Goal: Task Accomplishment & Management: Use online tool/utility

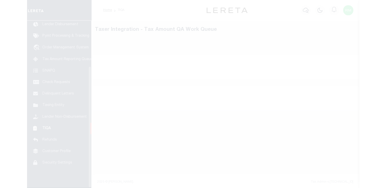
scroll to position [63, 0]
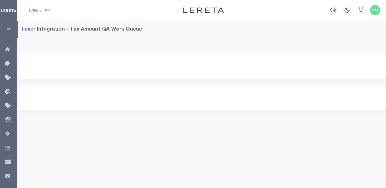
select select "200"
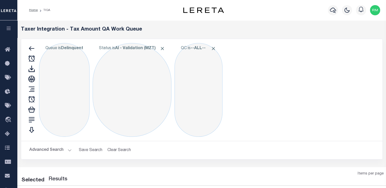
select select "200"
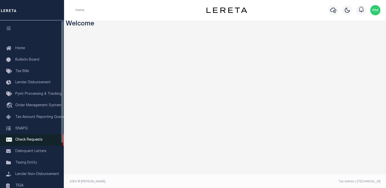
scroll to position [61, 0]
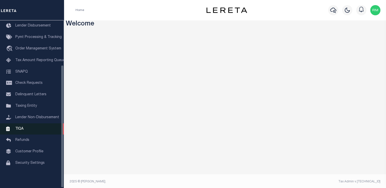
click at [22, 127] on span "TIQA" at bounding box center [19, 129] width 8 height 4
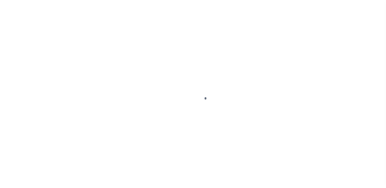
scroll to position [61, 0]
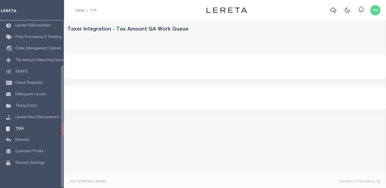
select select "200"
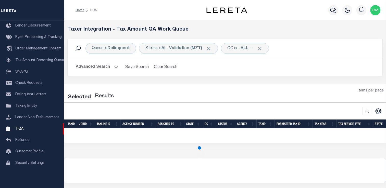
select select "200"
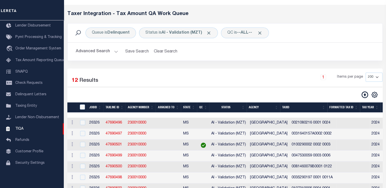
scroll to position [14, 0]
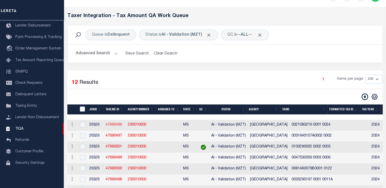
click at [111, 125] on link "47690496" at bounding box center [114, 125] width 16 height 4
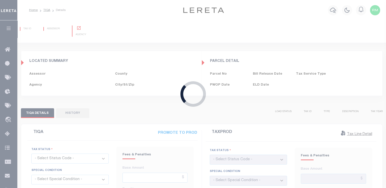
type input "[DATE]"
checkbox input "false"
type input "$684.1"
type input "$23.94"
type input "$0"
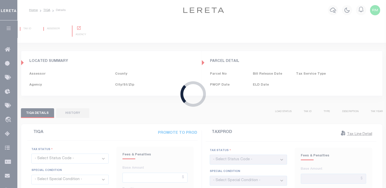
type input "$708.04"
type input "[DATE]"
checkbox input "false"
type input "$684.1"
type input "$17.1"
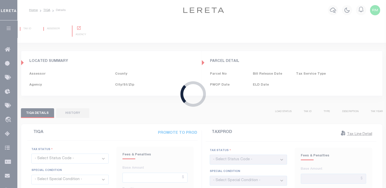
type input "$0"
type input "$701.2"
select select "DUE"
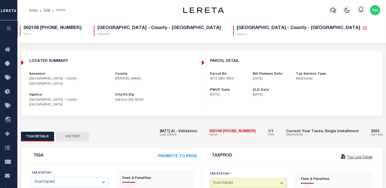
click at [249, 26] on h5 "[GEOGRAPHIC_DATA] - County - [GEOGRAPHIC_DATA]" at bounding box center [302, 29] width 130 height 6
click at [363, 29] on icon at bounding box center [365, 28] width 5 height 5
drag, startPoint x: 207, startPoint y: 81, endPoint x: 237, endPoint y: 83, distance: 29.7
click at [237, 83] on div "parcel detail Parcel No 0216 0001 0024 Bill Release Date 12/01/2024 Tax Service…" at bounding box center [292, 78] width 180 height 47
copy p "0216 0001 0024"
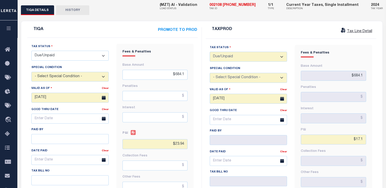
scroll to position [127, 0]
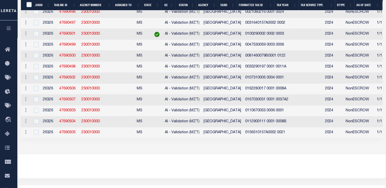
select select "200"
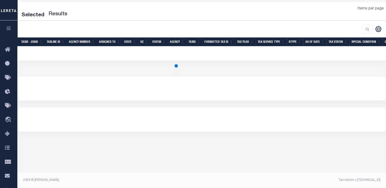
scroll to position [49, 0]
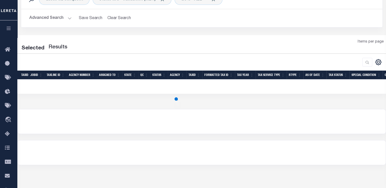
select select "200"
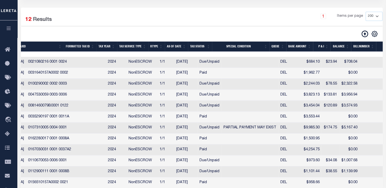
scroll to position [0, 220]
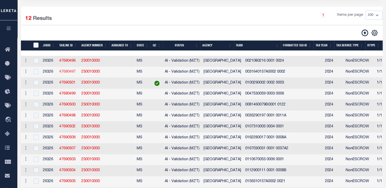
click at [61, 73] on link "47690497" at bounding box center [67, 72] width 16 height 4
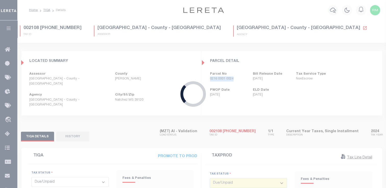
type input "$1,962.77"
type input "$0"
type input "$1,893.49"
type input "$47.34"
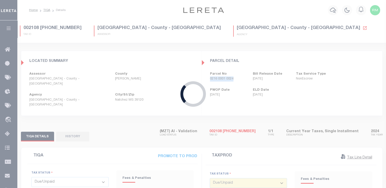
type input "$0"
type input "$1,940.83"
select select "PYD"
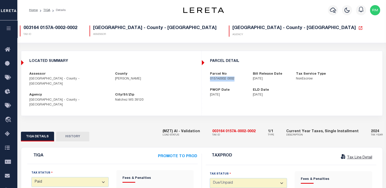
drag, startPoint x: 209, startPoint y: 80, endPoint x: 239, endPoint y: 81, distance: 30.1
click at [239, 81] on div "Parcel No 0157A0002 0002" at bounding box center [227, 77] width 43 height 10
copy p "0157A0002 0002"
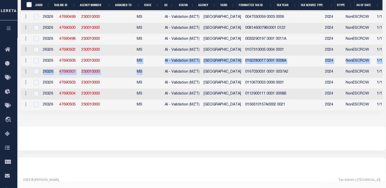
select select "200"
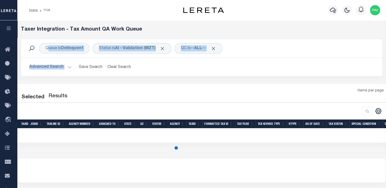
select select "200"
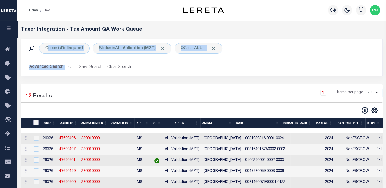
click at [35, 124] on input "TaxID" at bounding box center [35, 122] width 5 height 5
checkbox input "true"
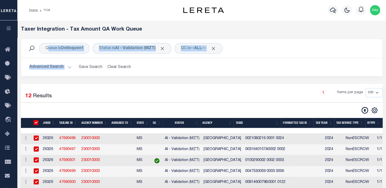
checkbox input "true"
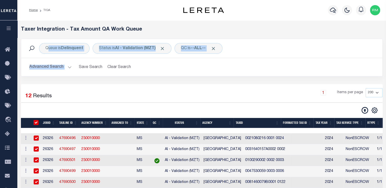
checkbox input "true"
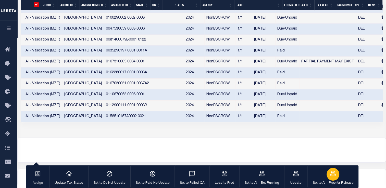
click at [330, 174] on icon "button" at bounding box center [333, 174] width 7 height 7
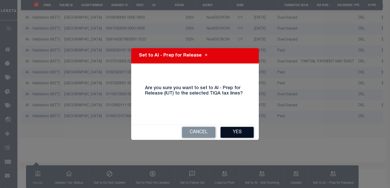
click at [235, 132] on button "Yes" at bounding box center [237, 132] width 33 height 11
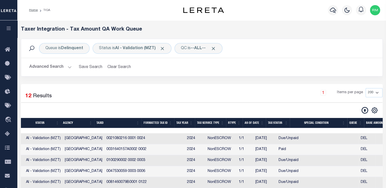
click at [222, 87] on div "12 Selected 12 Results 1 Items per page 10 25 50 100 200 500 1000 2000" at bounding box center [202, 174] width 362 height 181
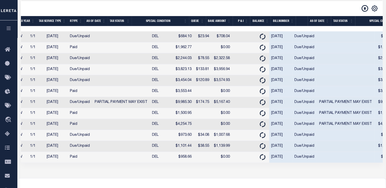
scroll to position [0, 348]
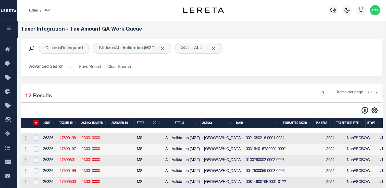
click at [42, 67] on button "Advanced Search" at bounding box center [50, 67] width 42 height 10
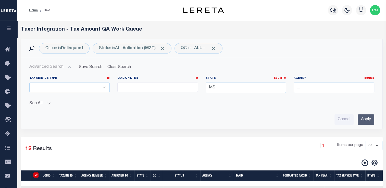
click at [363, 116] on input "Apply" at bounding box center [366, 120] width 17 height 10
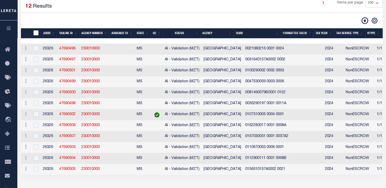
click at [36, 35] on input "TaxID" at bounding box center [35, 32] width 5 height 5
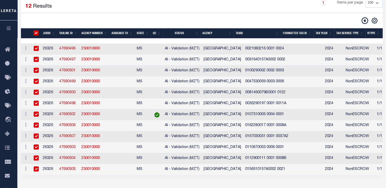
checkbox input "true"
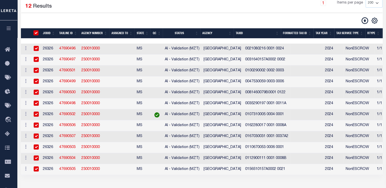
checkbox input "true"
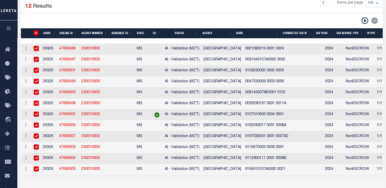
checkbox input "true"
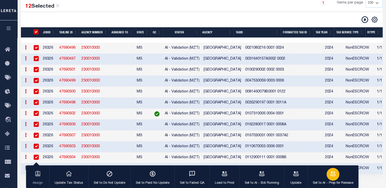
click at [332, 175] on icon "button" at bounding box center [333, 174] width 7 height 7
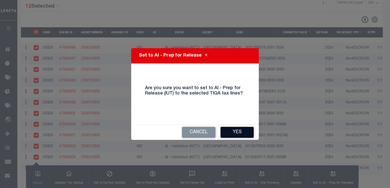
click at [235, 134] on button "Yes" at bounding box center [237, 132] width 33 height 11
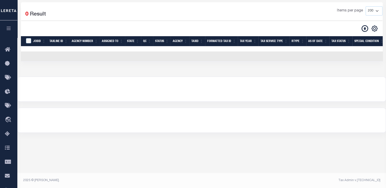
scroll to position [8, 0]
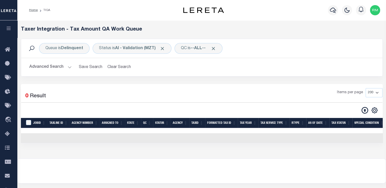
click at [61, 66] on button "Advanced Search" at bounding box center [50, 67] width 42 height 10
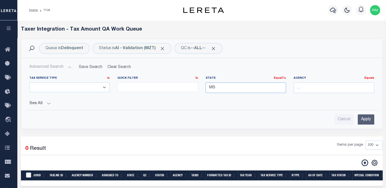
click at [232, 86] on input "MS" at bounding box center [246, 88] width 81 height 10
type input "M"
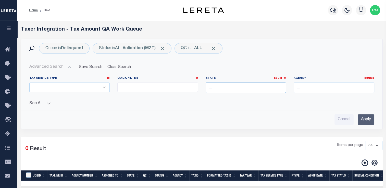
click at [232, 86] on input "text" at bounding box center [246, 88] width 81 height 10
click at [230, 96] on div "[GEOGRAPHIC_DATA]" at bounding box center [246, 97] width 80 height 8
type input "[GEOGRAPHIC_DATA]"
click at [367, 119] on input "Apply" at bounding box center [366, 120] width 17 height 10
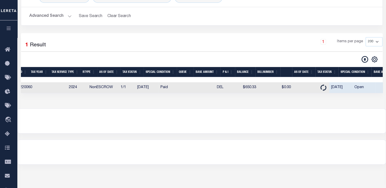
scroll to position [0, 264]
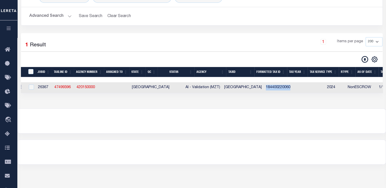
drag, startPoint x: 230, startPoint y: 88, endPoint x: 272, endPoint y: 89, distance: 41.4
copy td "184400220060"
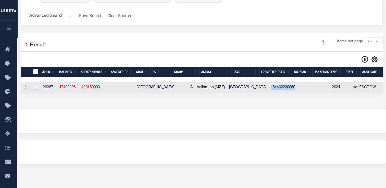
click at [38, 71] on input "TaxID" at bounding box center [35, 71] width 5 height 5
checkbox input "true"
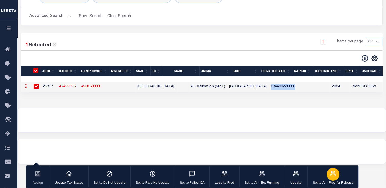
click at [338, 178] on button "Set to AI - Prep for Release" at bounding box center [333, 177] width 51 height 23
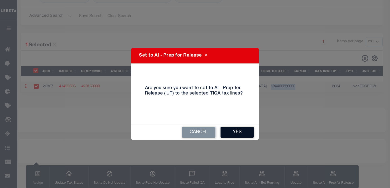
click at [228, 130] on button "Yes" at bounding box center [237, 132] width 33 height 11
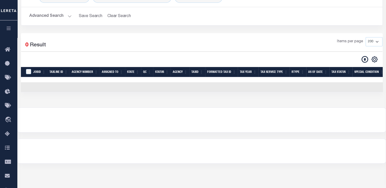
scroll to position [0, 0]
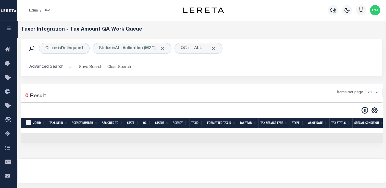
click at [64, 64] on button "Advanced Search" at bounding box center [50, 67] width 42 height 10
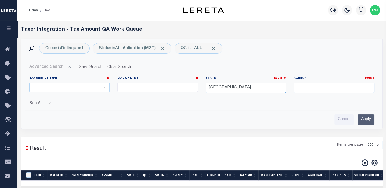
click at [243, 89] on input "[GEOGRAPHIC_DATA]" at bounding box center [246, 88] width 81 height 10
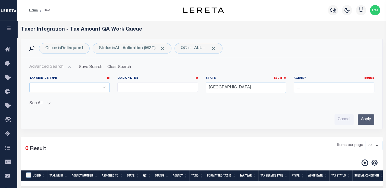
click at [366, 126] on div "Advanced Search Save Search Clear Search TIQATaxLineSearchTable_dynamictable___…" at bounding box center [202, 93] width 362 height 71
click at [366, 122] on input "Apply" at bounding box center [366, 120] width 17 height 10
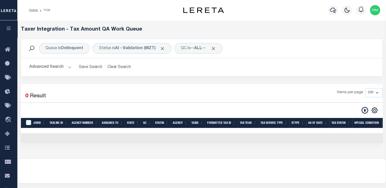
click at [63, 69] on button "Advanced Search" at bounding box center [50, 67] width 42 height 10
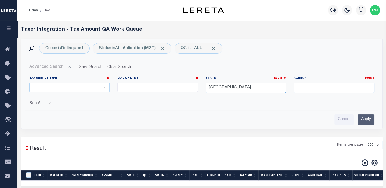
drag, startPoint x: 246, startPoint y: 87, endPoint x: 177, endPoint y: 93, distance: 68.7
click at [177, 93] on div "Tax Service Type Is Is Contains ESCROW NonESCROW Quick Filter In In View Only L…" at bounding box center [202, 86] width 353 height 21
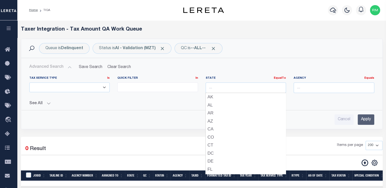
click at [364, 119] on input "Apply" at bounding box center [366, 120] width 17 height 10
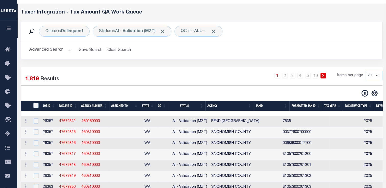
scroll to position [15, 0]
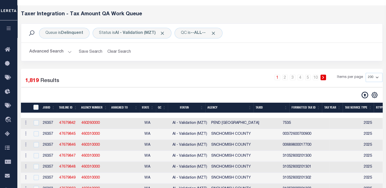
click at [151, 107] on th "State" at bounding box center [148, 108] width 16 height 10
click at [369, 79] on select "10 25 50 100 200 500 1000 2000" at bounding box center [374, 77] width 17 height 9
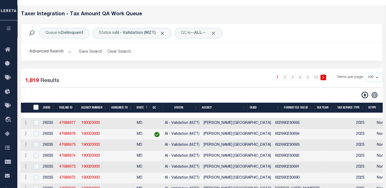
click at [373, 77] on select "10 25 50 100 200 500 1000 2000" at bounding box center [374, 77] width 17 height 9
select select "2000"
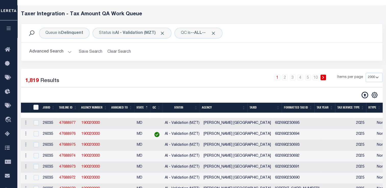
click at [366, 73] on select "10 25 50 100 200 500 1000 2000" at bounding box center [374, 77] width 17 height 9
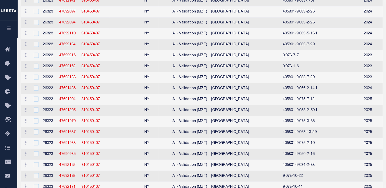
scroll to position [0, 0]
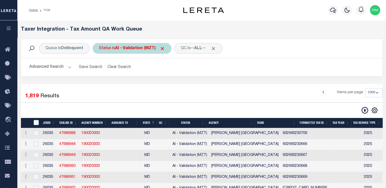
click at [121, 49] on b "AI - Validation (MZT)" at bounding box center [140, 48] width 50 height 4
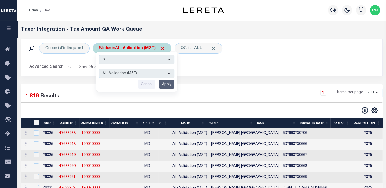
select select "ERR"
click at [99, 69] on select "AI - Bot Exception (ERR) AI - Bot Running (PLA) AI - Failed QA (FQA) AI - Prep …" at bounding box center [136, 74] width 75 height 10
click at [166, 84] on input "Apply" at bounding box center [166, 84] width 15 height 8
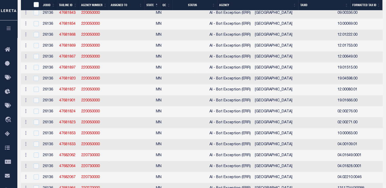
scroll to position [8804, 0]
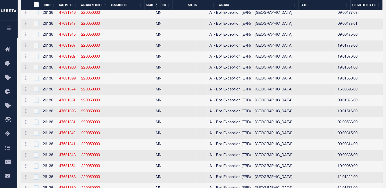
checkbox input "false"
checkbox input "true"
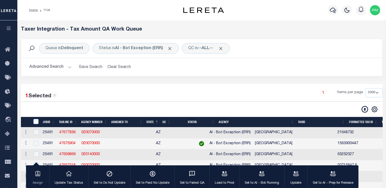
select select "2000"
click at [65, 67] on button "Advanced Search" at bounding box center [50, 67] width 42 height 10
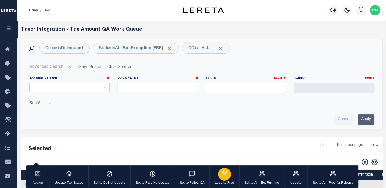
click at [55, 149] on icon at bounding box center [54, 148] width 3 height 3
click at [223, 88] on input "text" at bounding box center [246, 88] width 81 height 10
checkbox input "false"
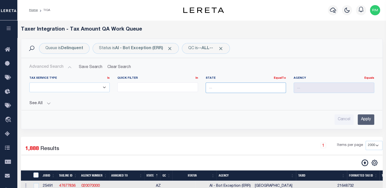
click at [223, 89] on input "text" at bounding box center [246, 88] width 81 height 10
type input "[GEOGRAPHIC_DATA]"
click at [258, 100] on div "[GEOGRAPHIC_DATA]" at bounding box center [246, 97] width 80 height 8
click at [369, 122] on input "Apply" at bounding box center [366, 120] width 17 height 10
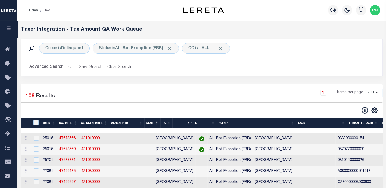
click at [64, 69] on button "Advanced Search" at bounding box center [50, 67] width 42 height 10
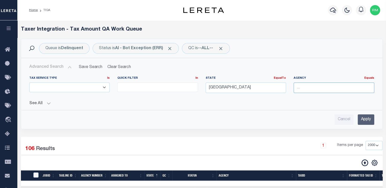
click at [323, 84] on input "text" at bounding box center [334, 88] width 81 height 10
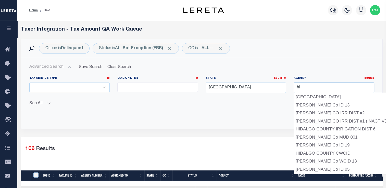
type input "h"
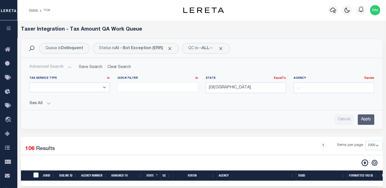
click at [248, 134] on div "Queue is Delinquent Status is AI - Bot Exception (ERR) QC is --ALL-- Search Adv…" at bounding box center [202, 88] width 370 height 98
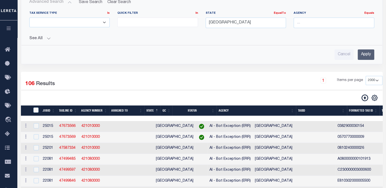
scroll to position [67, 0]
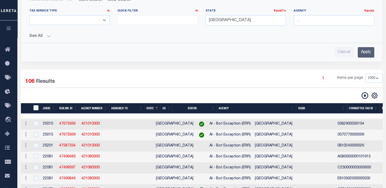
click at [295, 107] on th "Agency" at bounding box center [256, 108] width 79 height 10
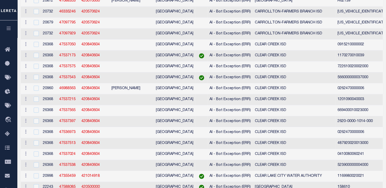
scroll to position [0, 0]
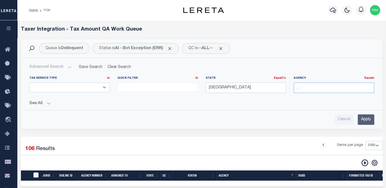
click at [303, 86] on input "text" at bounding box center [334, 88] width 81 height 10
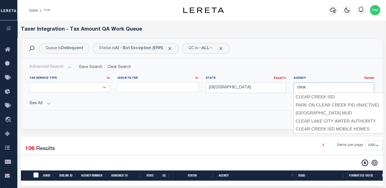
type input "CLEAR CREEK ISD"
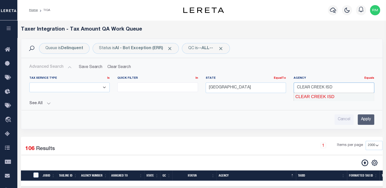
click at [322, 96] on div "CLEAR CREEK ISD" at bounding box center [334, 97] width 81 height 8
click at [362, 118] on input "Apply" at bounding box center [366, 120] width 17 height 10
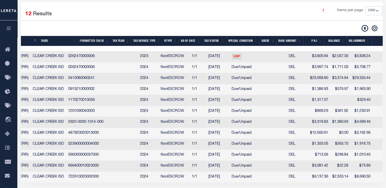
scroll to position [0, 96]
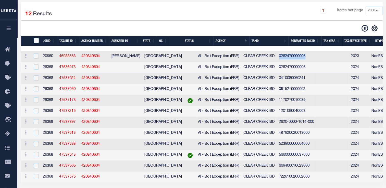
drag, startPoint x: 259, startPoint y: 57, endPoint x: 287, endPoint y: 59, distance: 27.7
click at [287, 59] on td "0262470000006" at bounding box center [296, 56] width 39 height 11
checkbox input "true"
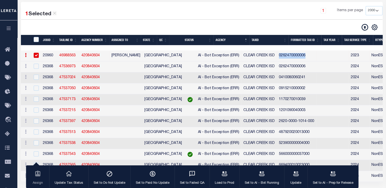
copy td "0262470000006"
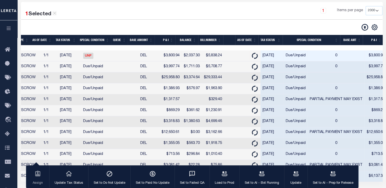
scroll to position [0, 343]
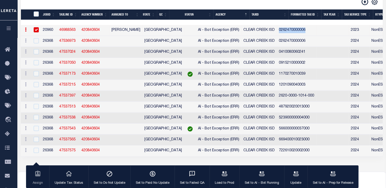
click at [66, 32] on link "46988563" at bounding box center [67, 30] width 16 height 4
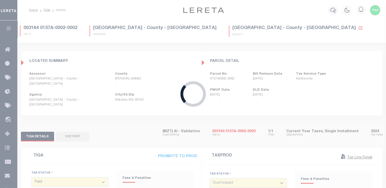
type input "[DATE]"
type input "$3,800.94"
type input "$2,037.3"
type input "$5,838.24"
select select "0"
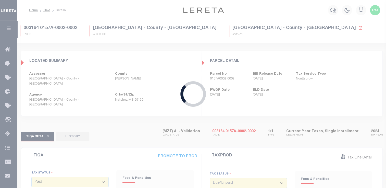
type input "[DATE]"
type textarea "Please refer 2024 Line for the document"
type input "$3,800.94"
type input "$2,174.14"
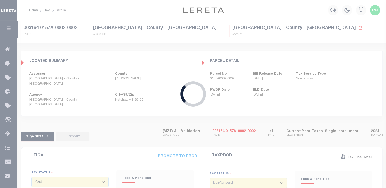
type input "$5,975.08"
select select "UNP"
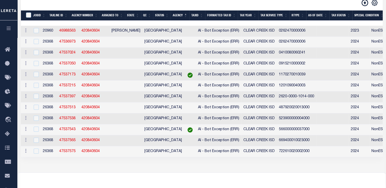
select select "2000"
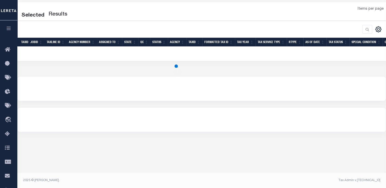
select select "2000"
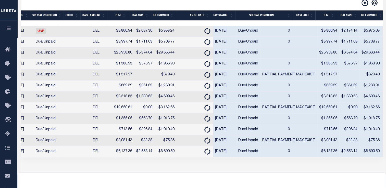
scroll to position [0, 397]
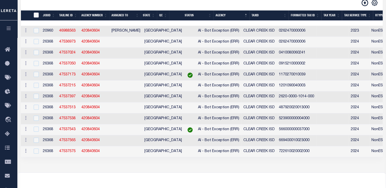
click at [36, 15] on input "TaxID" at bounding box center [36, 15] width 5 height 5
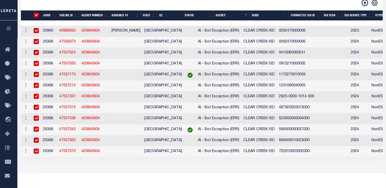
checkbox input "true"
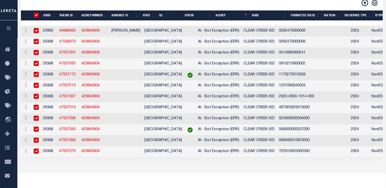
checkbox input "true"
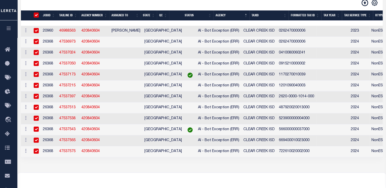
checkbox input "true"
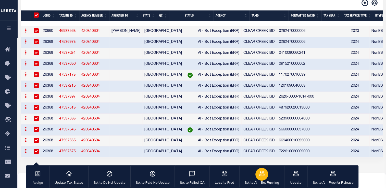
click at [262, 179] on div "button" at bounding box center [262, 174] width 13 height 13
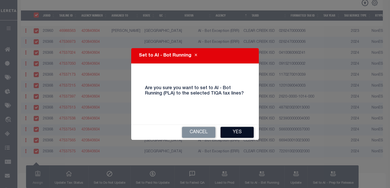
click at [239, 129] on button "Yes" at bounding box center [237, 132] width 33 height 11
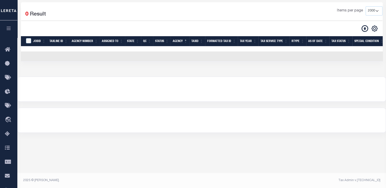
scroll to position [6, 0]
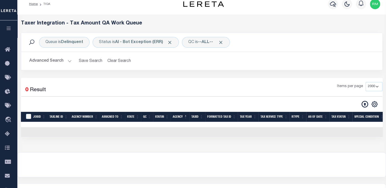
click at [57, 61] on button "Advanced Search" at bounding box center [50, 61] width 42 height 10
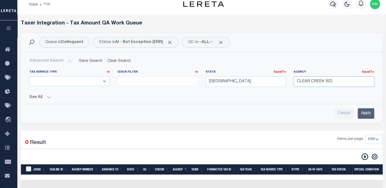
drag, startPoint x: 336, startPoint y: 78, endPoint x: 224, endPoint y: 82, distance: 112.2
click at [224, 82] on div "Tax Service Type Is Is Contains ESCROW NonESCROW Quick Filter In In View Only L…" at bounding box center [202, 80] width 353 height 21
click at [160, 103] on div "Tax Service Type Is Is Contains ESCROW NonESCROW Quick Filter In In" at bounding box center [201, 92] width 353 height 53
click at [368, 114] on input "Apply" at bounding box center [366, 114] width 17 height 10
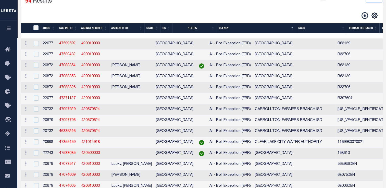
scroll to position [0, 0]
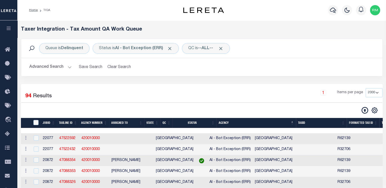
click at [63, 70] on button "Advanced Search" at bounding box center [50, 67] width 42 height 10
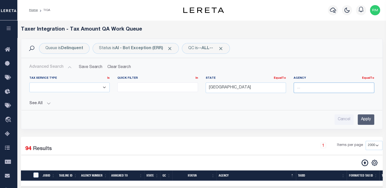
click at [311, 93] on input "text" at bounding box center [334, 88] width 81 height 10
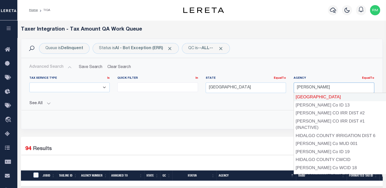
click at [312, 96] on div "[GEOGRAPHIC_DATA]" at bounding box center [340, 97] width 92 height 8
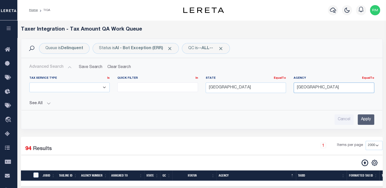
type input "[GEOGRAPHIC_DATA]"
click at [374, 119] on input "Apply" at bounding box center [366, 120] width 17 height 10
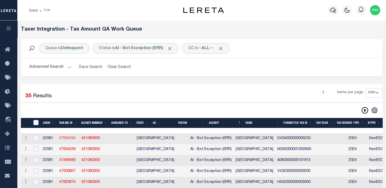
click at [64, 140] on link "47654264" at bounding box center [67, 139] width 16 height 4
checkbox input "false"
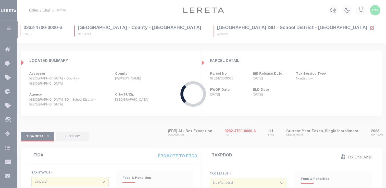
type input "[DATE]"
type input "$3,659.37"
type input "$475.72"
type input "$4,135.09"
select select
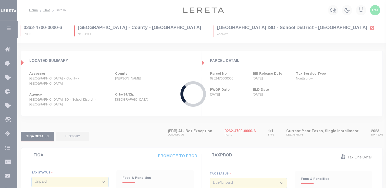
type input "[DATE]"
type input "$3,659.37"
type input "$475.72"
type input "$4,135.09"
select select "DUE"
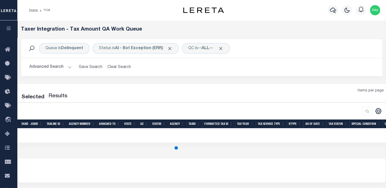
select select "2000"
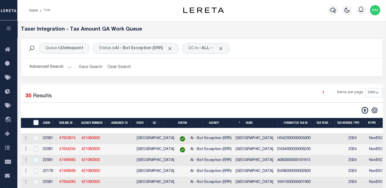
scroll to position [35, 0]
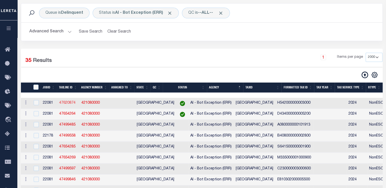
click at [67, 103] on link "47620874" at bounding box center [67, 103] width 16 height 4
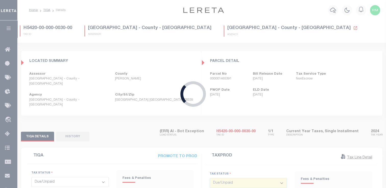
type input "$1,989.61"
type input "$258.65"
type input "$2,248.26"
select select "0"
type input "[DATE]"
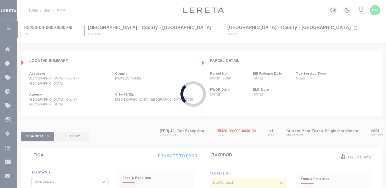
type input "[DATE]"
type input "$1,989.61"
type input "$733.17"
type input "$2,722.78"
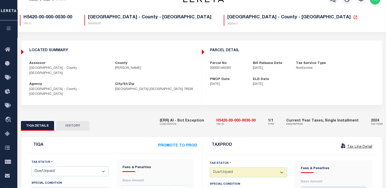
scroll to position [5, 0]
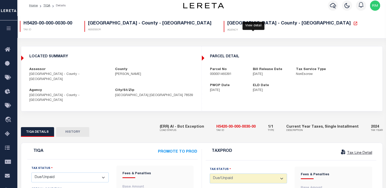
click at [354, 25] on icon at bounding box center [356, 24] width 4 height 4
